Goal: Task Accomplishment & Management: Complete application form

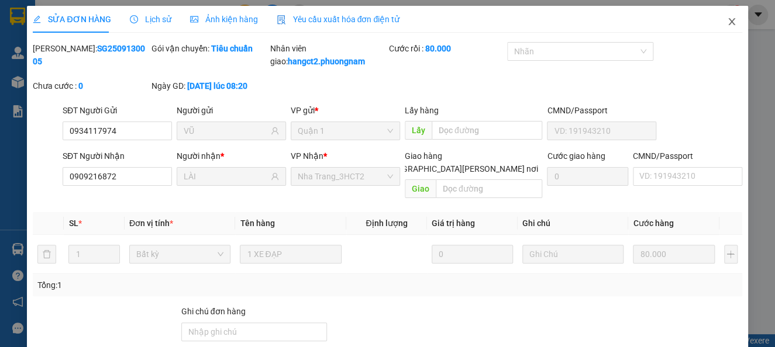
click at [727, 20] on icon "close" at bounding box center [731, 21] width 9 height 9
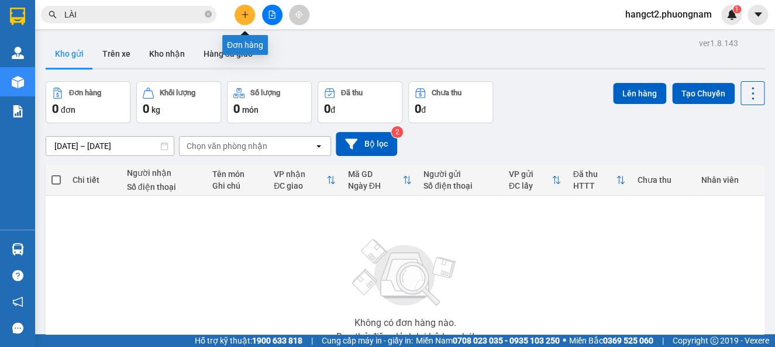
click at [253, 13] on button at bounding box center [244, 15] width 20 height 20
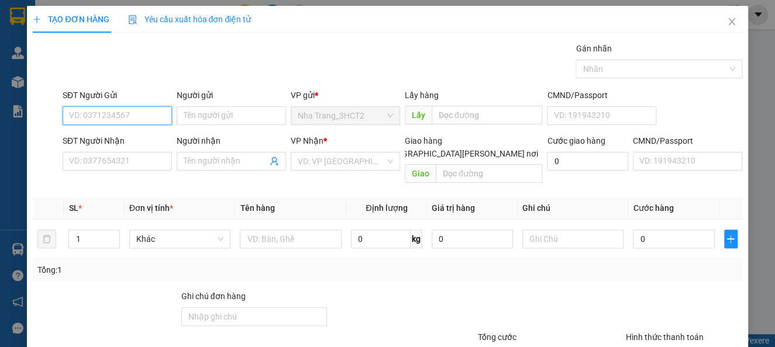
click at [142, 113] on input "SĐT Người Gửi" at bounding box center [117, 115] width 109 height 19
type input "0906078747"
click at [138, 135] on div "0906078747 - DUNG THÔNG" at bounding box center [121, 139] width 105 height 13
type input "DUNG THÔNG"
type input "0906647821"
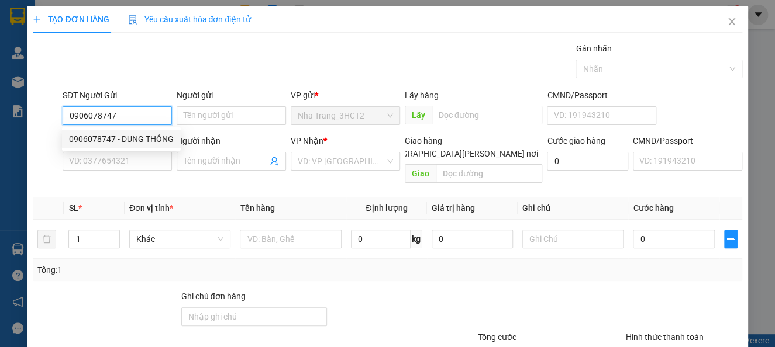
type input "THANH"
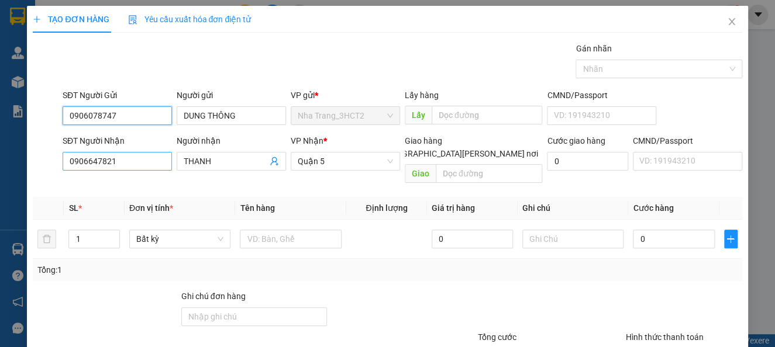
type input "0906078747"
drag, startPoint x: 122, startPoint y: 165, endPoint x: 0, endPoint y: 167, distance: 121.6
click at [0, 167] on div "TẠO ĐƠN HÀNG Yêu cầu xuất [PERSON_NAME] điện tử Transit Pickup Surcharge Ids Tr…" at bounding box center [387, 173] width 775 height 347
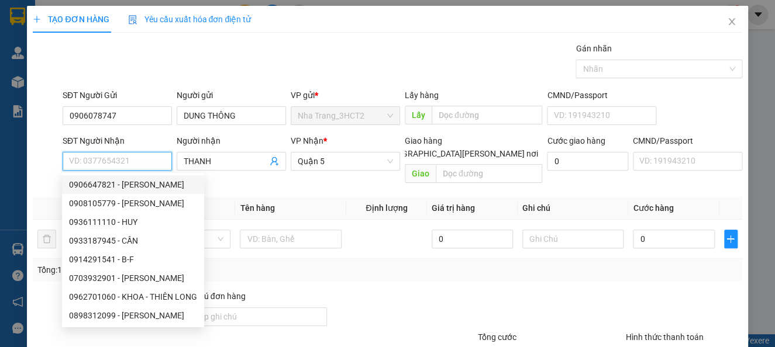
click at [132, 164] on input "SĐT Người Nhận" at bounding box center [117, 161] width 109 height 19
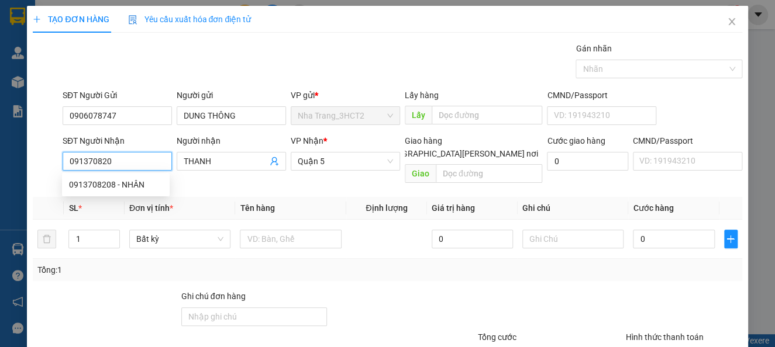
type input "0913708208"
click at [140, 192] on div "0913708208 - NHÂN" at bounding box center [116, 184] width 108 height 19
type input "NHÂN"
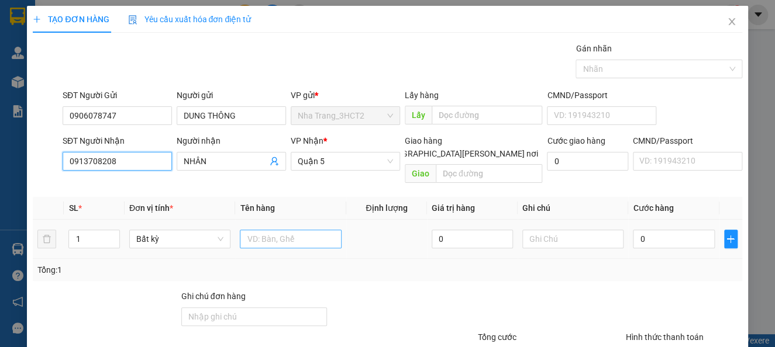
type input "0913708208"
click at [275, 230] on input "text" at bounding box center [291, 239] width 102 height 19
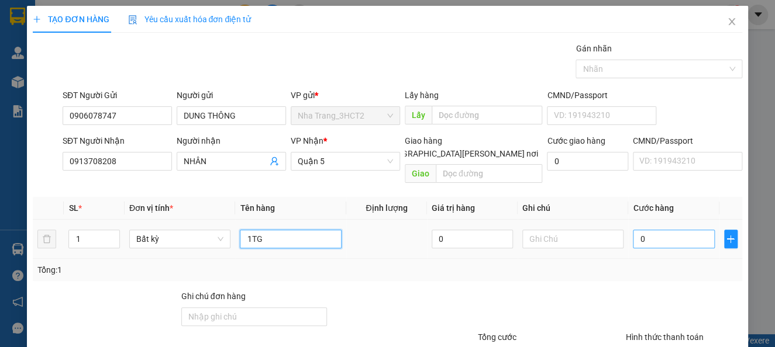
type input "1TG"
click at [635, 230] on input "0" at bounding box center [673, 239] width 81 height 19
type input "3"
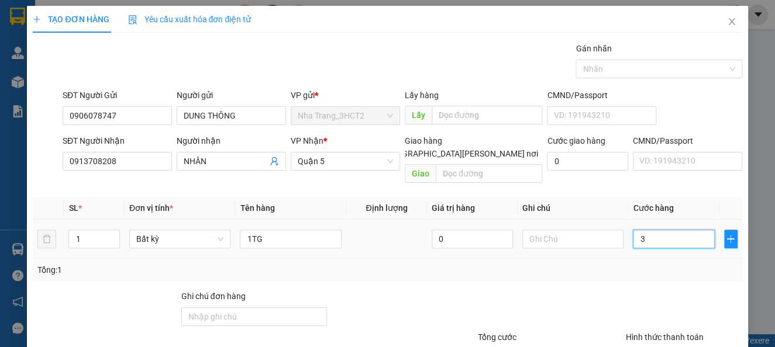
type input "30"
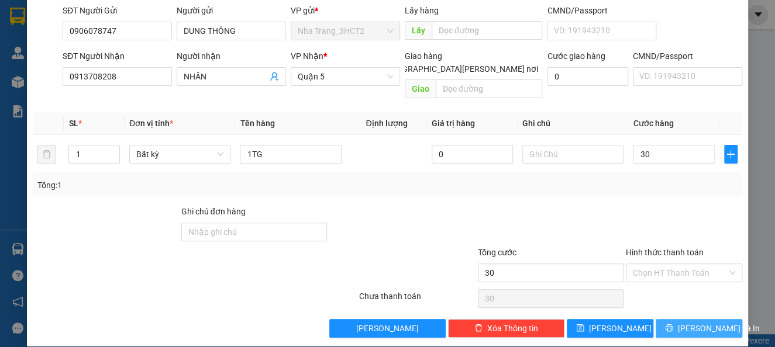
type input "30.000"
click at [692, 322] on span "[PERSON_NAME] và In" at bounding box center [719, 328] width 82 height 13
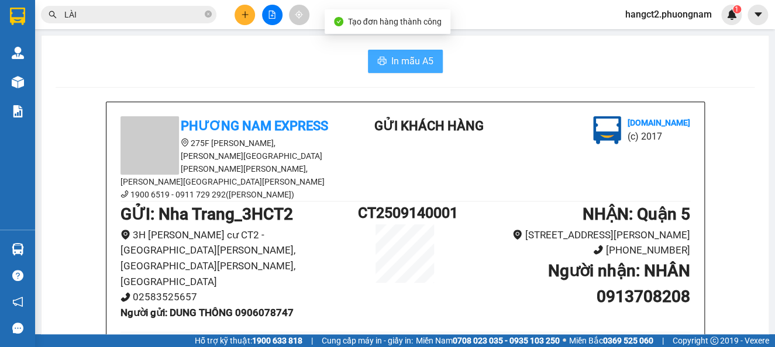
click at [394, 65] on span "In mẫu A5" at bounding box center [412, 61] width 42 height 15
click at [211, 12] on icon "close-circle" at bounding box center [208, 14] width 7 height 7
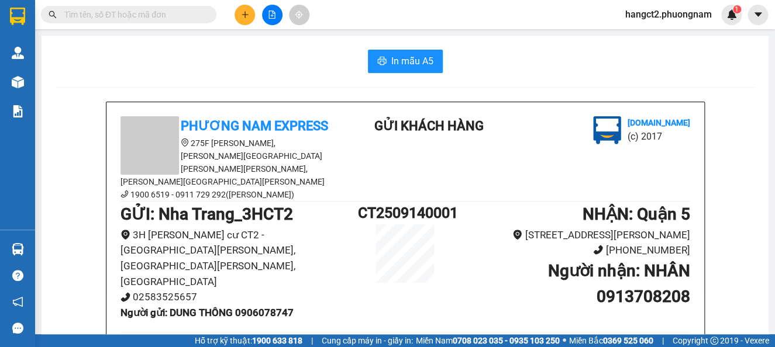
click at [161, 12] on input "text" at bounding box center [133, 14] width 138 height 13
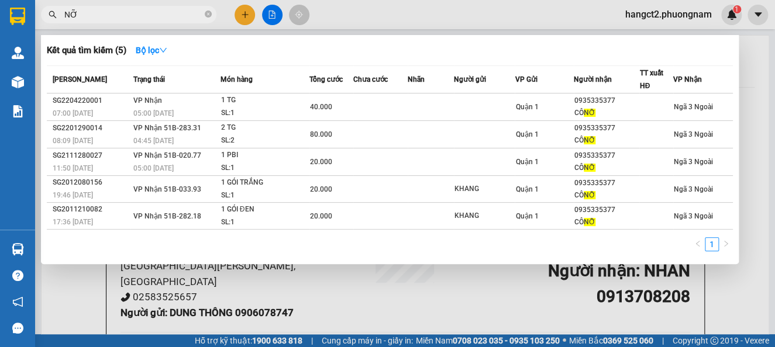
click at [119, 6] on span "NỠ" at bounding box center [128, 15] width 175 height 18
drag, startPoint x: 119, startPoint y: 6, endPoint x: 115, endPoint y: 14, distance: 8.6
click at [115, 12] on span "NỠ" at bounding box center [128, 15] width 175 height 18
click at [113, 16] on input "NỠ" at bounding box center [133, 14] width 138 height 13
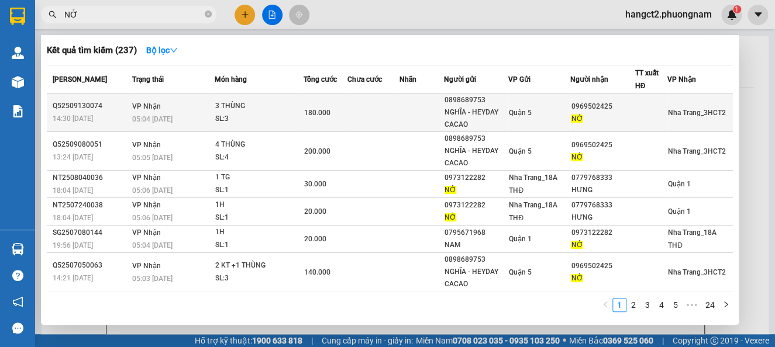
type input "NỞ"
click at [233, 100] on div "3 THÙNG" at bounding box center [259, 106] width 88 height 13
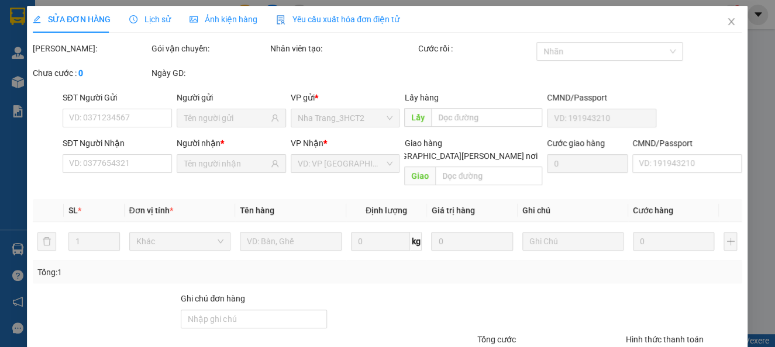
type input "0898689753"
type input "NGHĨA - HEYDAY CACAO"
type input "0969502425"
type input "NỞ"
type input "180.000"
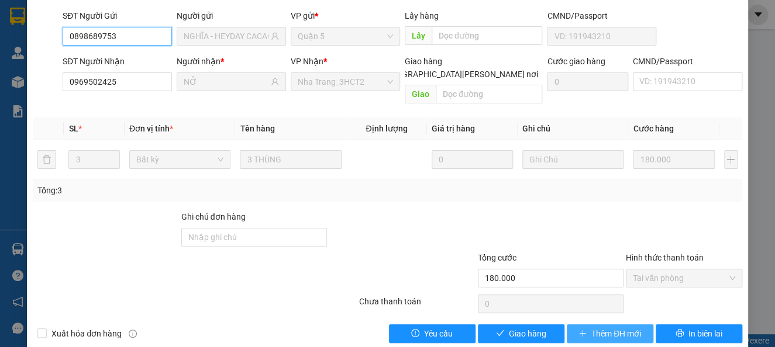
scroll to position [100, 0]
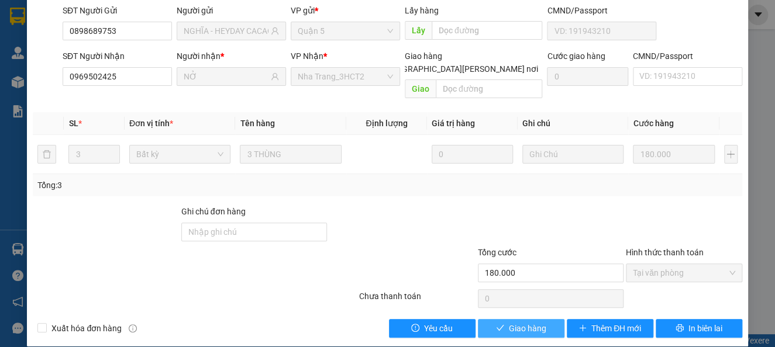
click at [513, 322] on span "Giao hàng" at bounding box center [527, 328] width 37 height 13
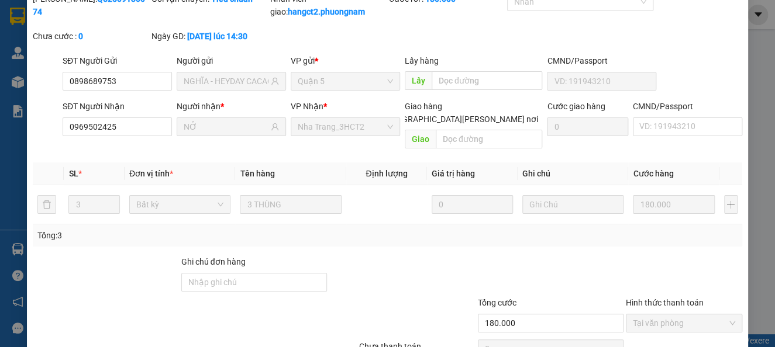
scroll to position [0, 0]
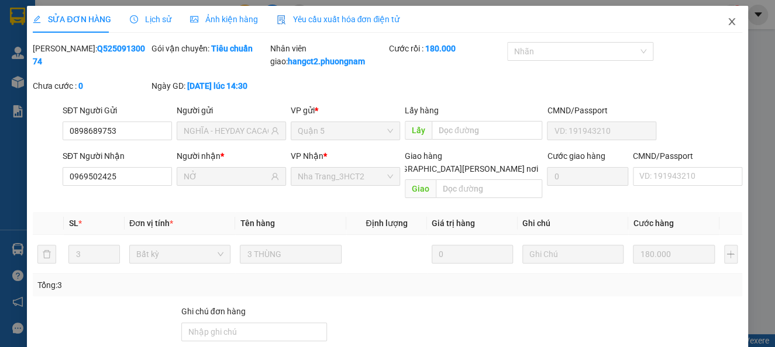
click at [727, 19] on icon "close" at bounding box center [731, 21] width 9 height 9
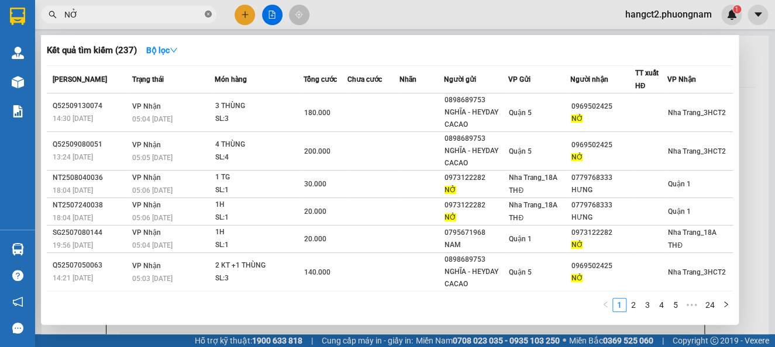
click at [207, 15] on icon "close-circle" at bounding box center [208, 14] width 7 height 7
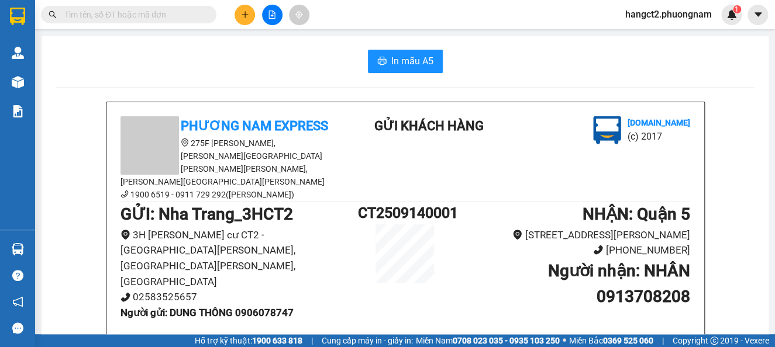
click at [166, 9] on input "text" at bounding box center [133, 14] width 138 height 13
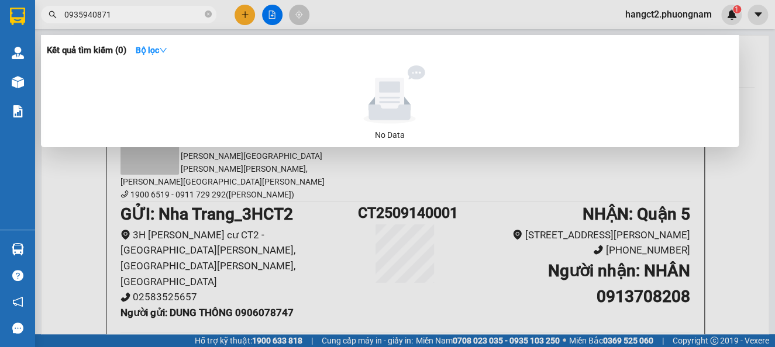
type input "0935940871"
click at [211, 13] on icon "close-circle" at bounding box center [208, 14] width 7 height 7
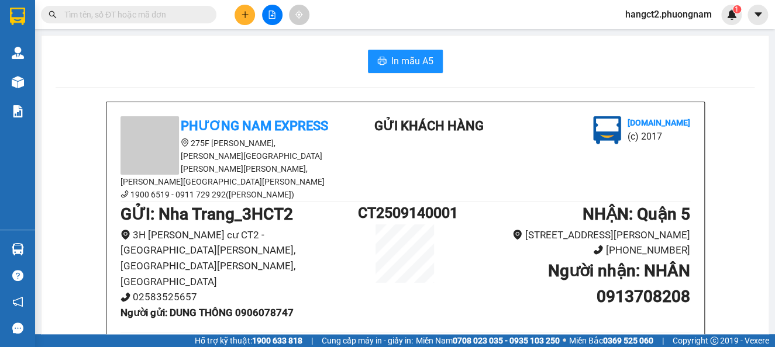
click at [144, 17] on input "text" at bounding box center [133, 14] width 138 height 13
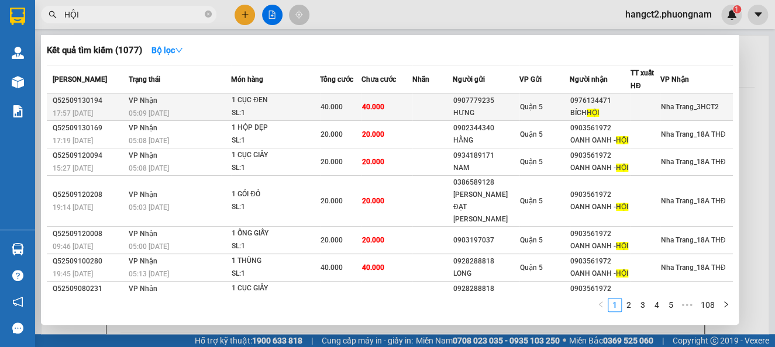
type input "HỘI"
click at [316, 108] on div "SL: 1" at bounding box center [276, 113] width 88 height 13
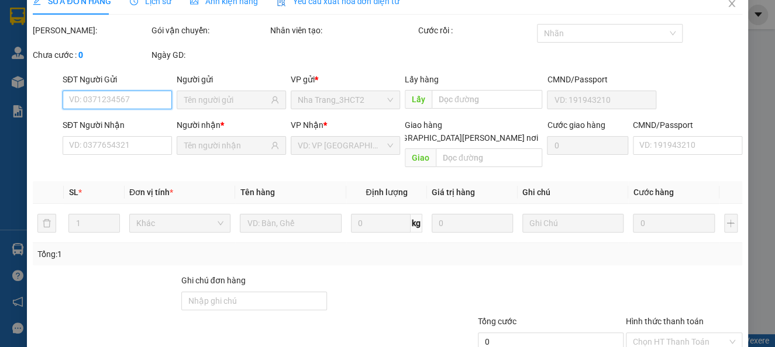
type input "0907779235"
type input "HƯNG"
type input "0976134471"
type input "BÍCH HỘI"
type input "40.000"
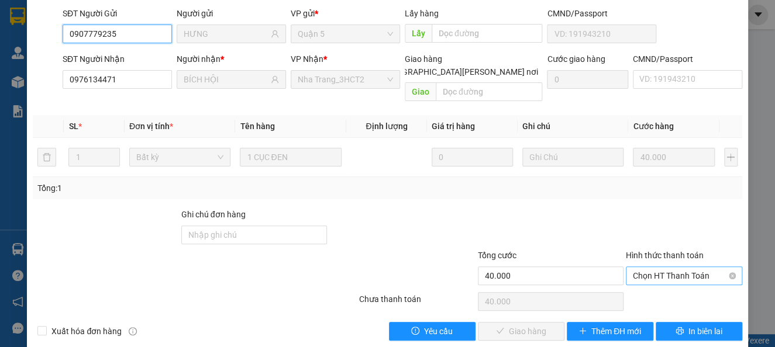
scroll to position [100, 0]
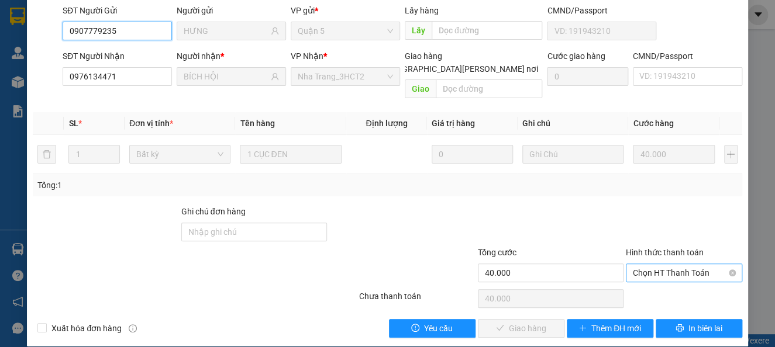
click at [665, 264] on span "Chọn HT Thanh Toán" at bounding box center [684, 273] width 102 height 18
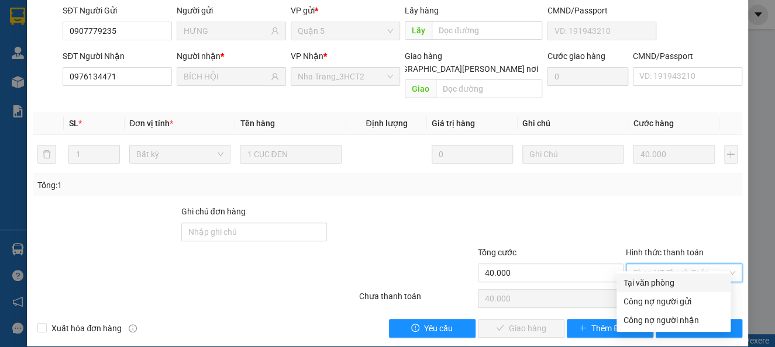
drag, startPoint x: 649, startPoint y: 277, endPoint x: 575, endPoint y: 305, distance: 79.4
click at [648, 278] on div "Tại văn phòng" at bounding box center [673, 283] width 100 height 13
type input "0"
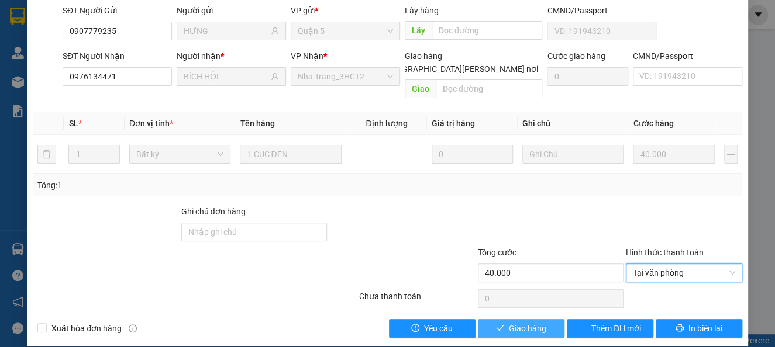
click at [515, 322] on span "Giao hàng" at bounding box center [527, 328] width 37 height 13
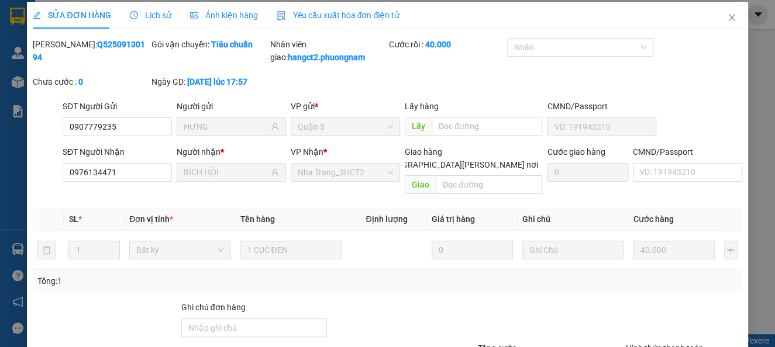
scroll to position [0, 0]
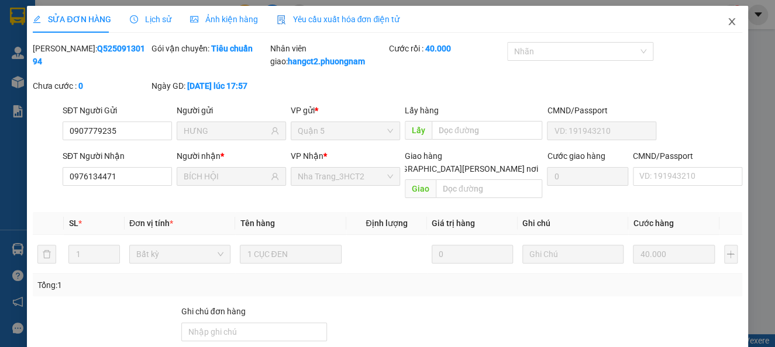
click at [727, 25] on icon "close" at bounding box center [731, 21] width 9 height 9
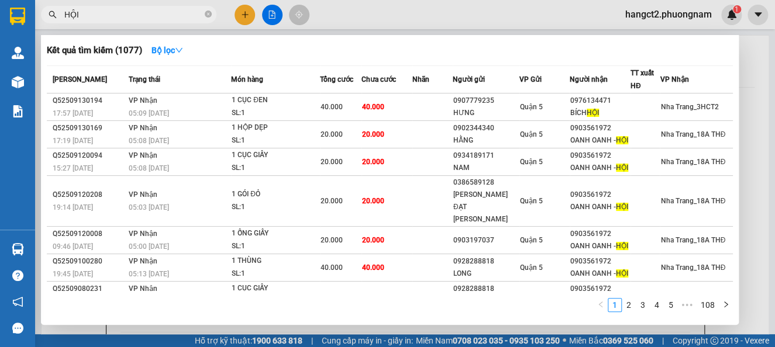
drag, startPoint x: 208, startPoint y: 12, endPoint x: 194, endPoint y: 19, distance: 15.7
click at [208, 15] on icon "close-circle" at bounding box center [208, 14] width 7 height 7
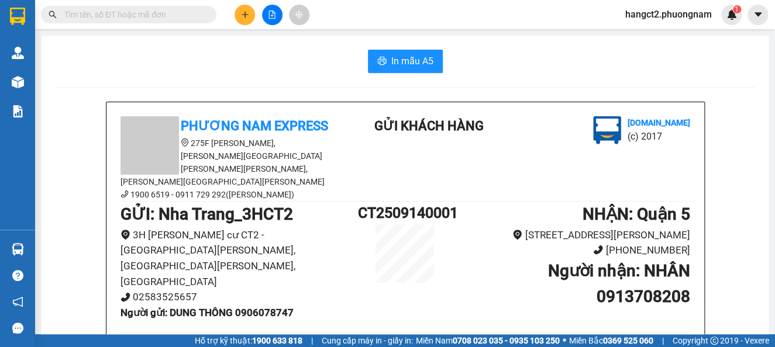
click at [177, 17] on input "text" at bounding box center [133, 14] width 138 height 13
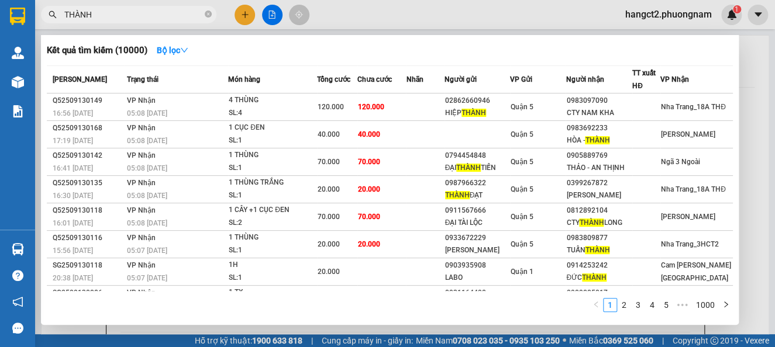
type input "THÀNH"
click at [239, 20] on div at bounding box center [387, 173] width 775 height 347
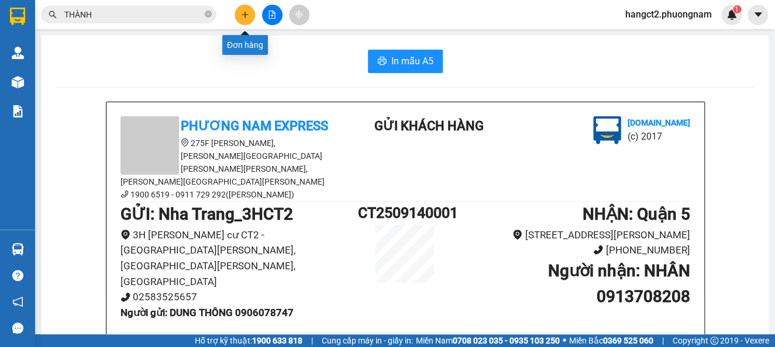
click at [241, 18] on icon "plus" at bounding box center [245, 15] width 8 height 8
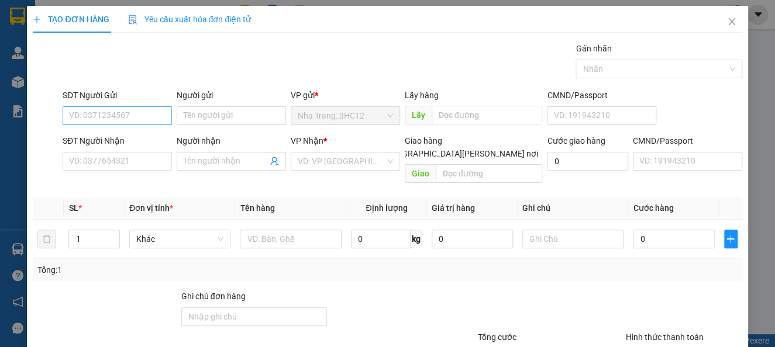
drag, startPoint x: 170, startPoint y: 118, endPoint x: 161, endPoint y: 116, distance: 9.1
click at [169, 118] on div "SĐT Người Gửi VD: 0371234567" at bounding box center [117, 109] width 114 height 41
click at [157, 115] on input "SĐT Người Gửi" at bounding box center [117, 115] width 109 height 19
drag, startPoint x: 87, startPoint y: 116, endPoint x: 262, endPoint y: 142, distance: 177.2
click at [262, 142] on form "SĐT Người Gửi 0979080058 0979080058 Người gửi Tên người gửi VP gửi * [GEOGRAPHI…" at bounding box center [387, 138] width 709 height 99
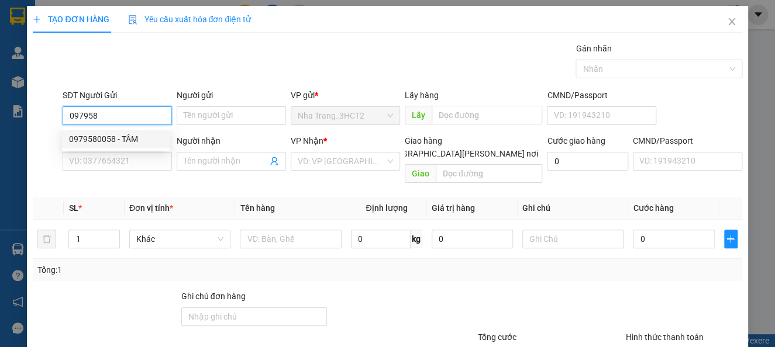
click at [120, 136] on div "0979580058 - TÂM" at bounding box center [116, 139] width 94 height 13
type input "0979580058"
type input "TÂM"
type input "0979580058"
type input "TÂM"
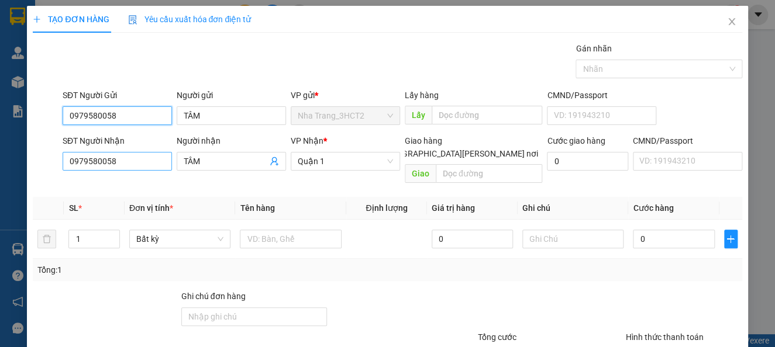
type input "0979580058"
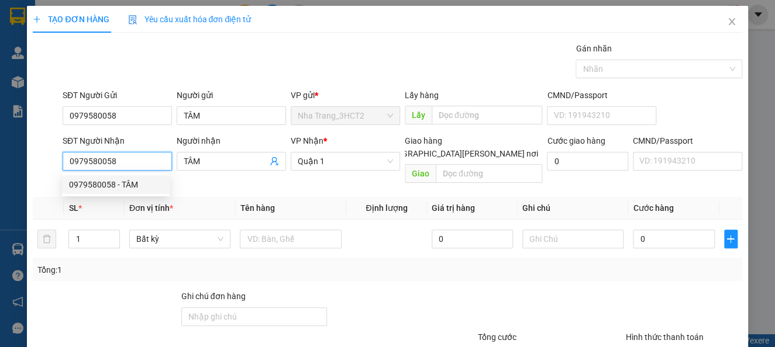
drag, startPoint x: 117, startPoint y: 163, endPoint x: 20, endPoint y: 154, distance: 97.5
click at [20, 154] on div "TẠO ĐƠN HÀNG Yêu cầu xuất [PERSON_NAME] điện tử Transit Pickup Surcharge Ids Tr…" at bounding box center [387, 173] width 775 height 347
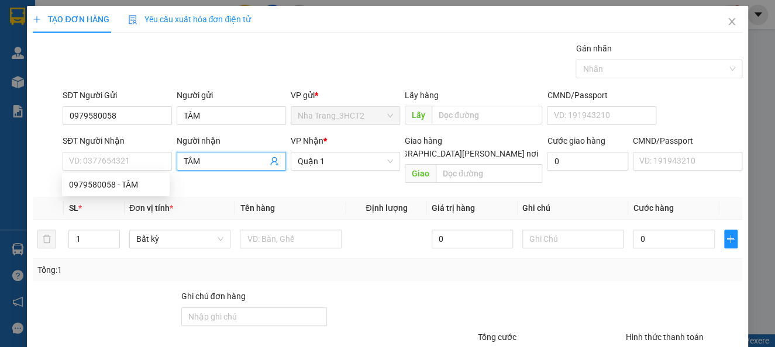
drag, startPoint x: 218, startPoint y: 164, endPoint x: 93, endPoint y: 144, distance: 126.1
click at [167, 154] on div "SĐT Người [PERSON_NAME]: 0377654321 Người [PERSON_NAME] [PERSON_NAME] [PERSON_N…" at bounding box center [402, 161] width 684 height 54
click at [98, 161] on input "SĐT Người Nhận" at bounding box center [117, 161] width 109 height 19
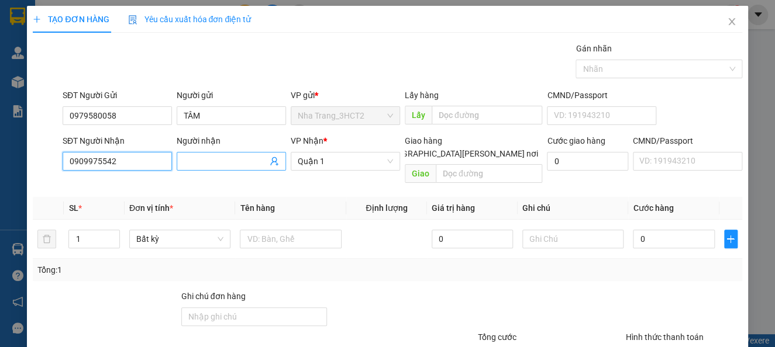
type input "0909975542"
click at [208, 160] on input "Người nhận" at bounding box center [226, 161] width 84 height 13
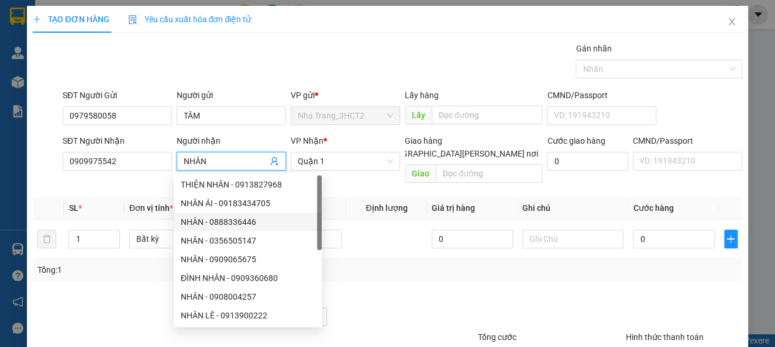
type input "NHÂN"
click at [372, 290] on div at bounding box center [402, 310] width 148 height 41
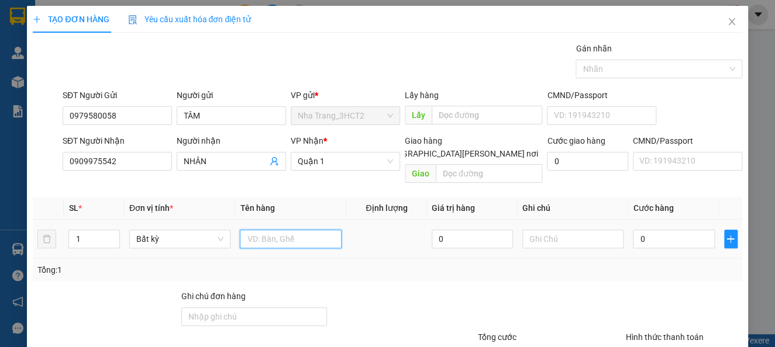
click at [322, 230] on input "text" at bounding box center [291, 239] width 102 height 19
type input "1 BỊCH ĐEN"
click at [652, 230] on input "0" at bounding box center [673, 239] width 81 height 19
type input "2"
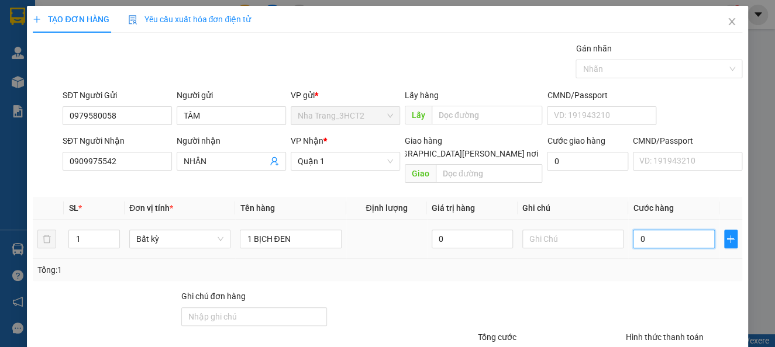
type input "2"
type input "20"
type input "20.000"
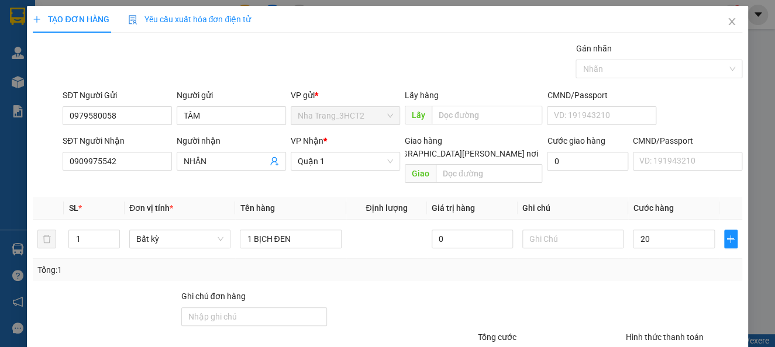
type input "20.000"
click at [650, 264] on div "Tổng: 1" at bounding box center [386, 270] width 699 height 13
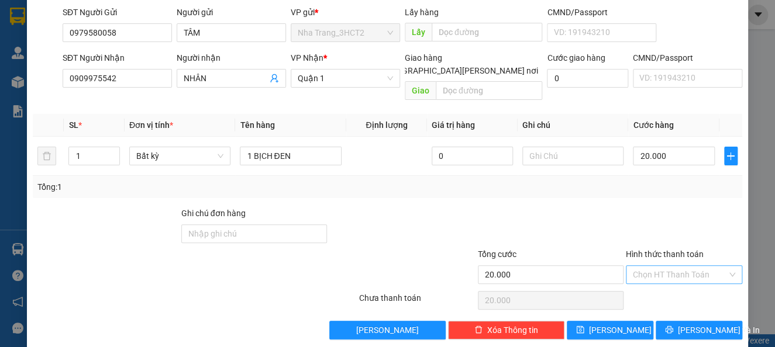
scroll to position [85, 0]
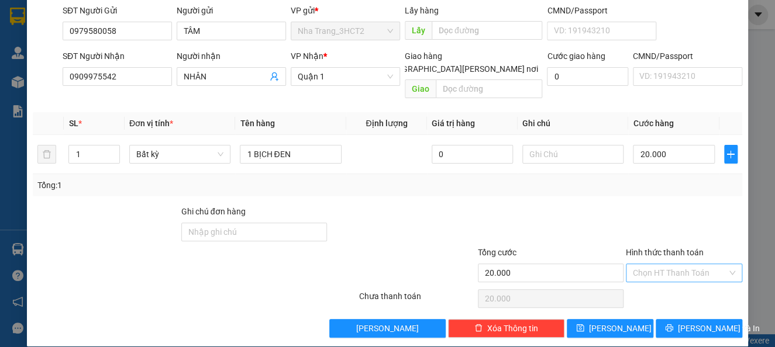
click at [685, 267] on input "Hình thức thanh toán" at bounding box center [680, 273] width 94 height 18
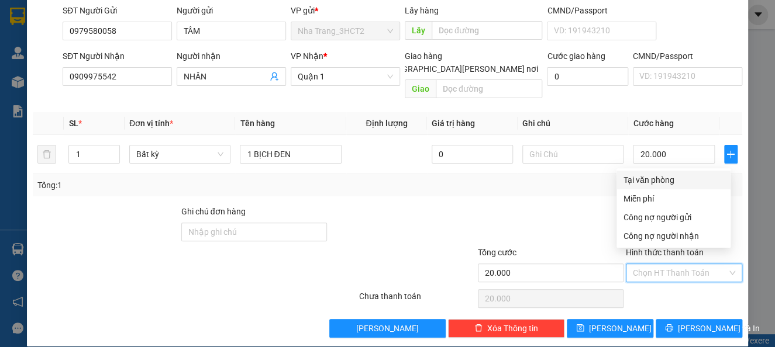
click at [667, 175] on div "Tại văn phòng" at bounding box center [673, 180] width 100 height 13
type input "0"
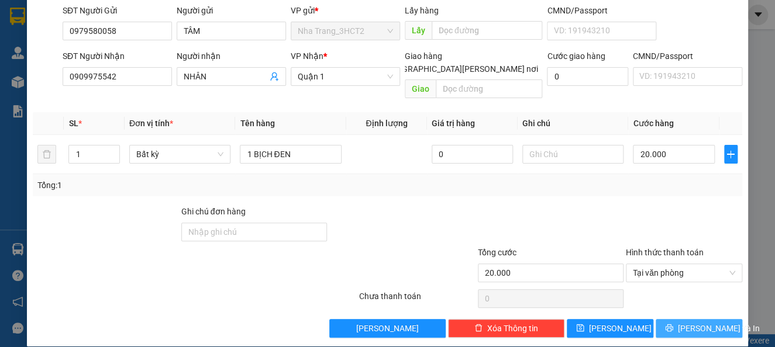
click at [679, 322] on span "[PERSON_NAME] và In" at bounding box center [719, 328] width 82 height 13
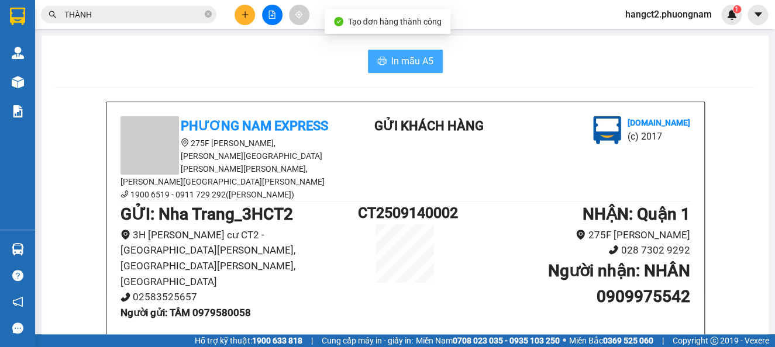
click at [397, 63] on span "In mẫu A5" at bounding box center [412, 61] width 42 height 15
